Goal: Consume media (video, audio): Consume media (video, audio)

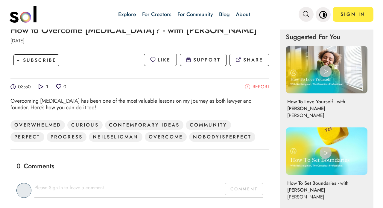
scroll to position [212, 0]
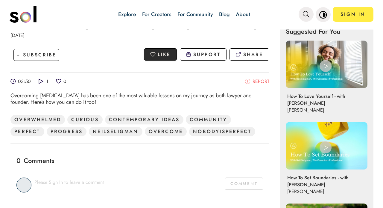
click at [165, 56] on p "LIKE" at bounding box center [164, 54] width 13 height 7
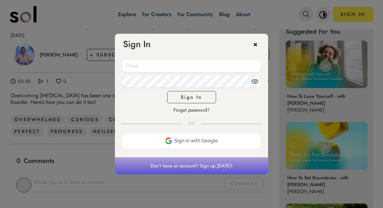
type input "[EMAIL_ADDRESS][DOMAIN_NAME]"
click at [191, 97] on button "Sign In" at bounding box center [191, 97] width 49 height 12
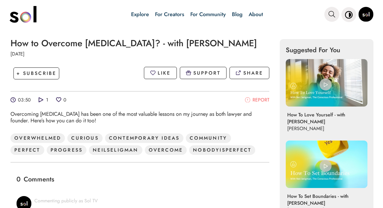
scroll to position [194, 0]
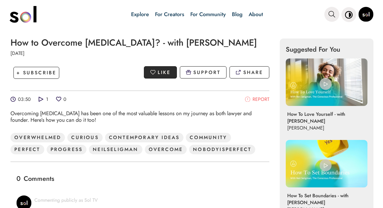
click at [171, 70] on button "LIKE" at bounding box center [160, 72] width 33 height 12
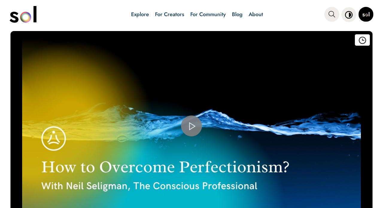
scroll to position [0, 0]
click at [191, 126] on span "Video Player" at bounding box center [191, 126] width 0 height 0
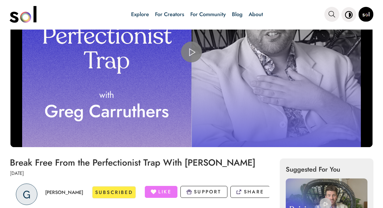
scroll to position [75, 0]
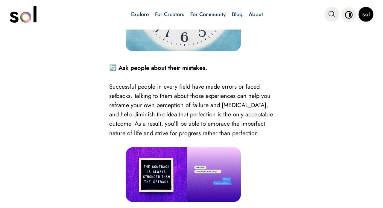
scroll to position [1289, 0]
